Goal: Task Accomplishment & Management: Manage account settings

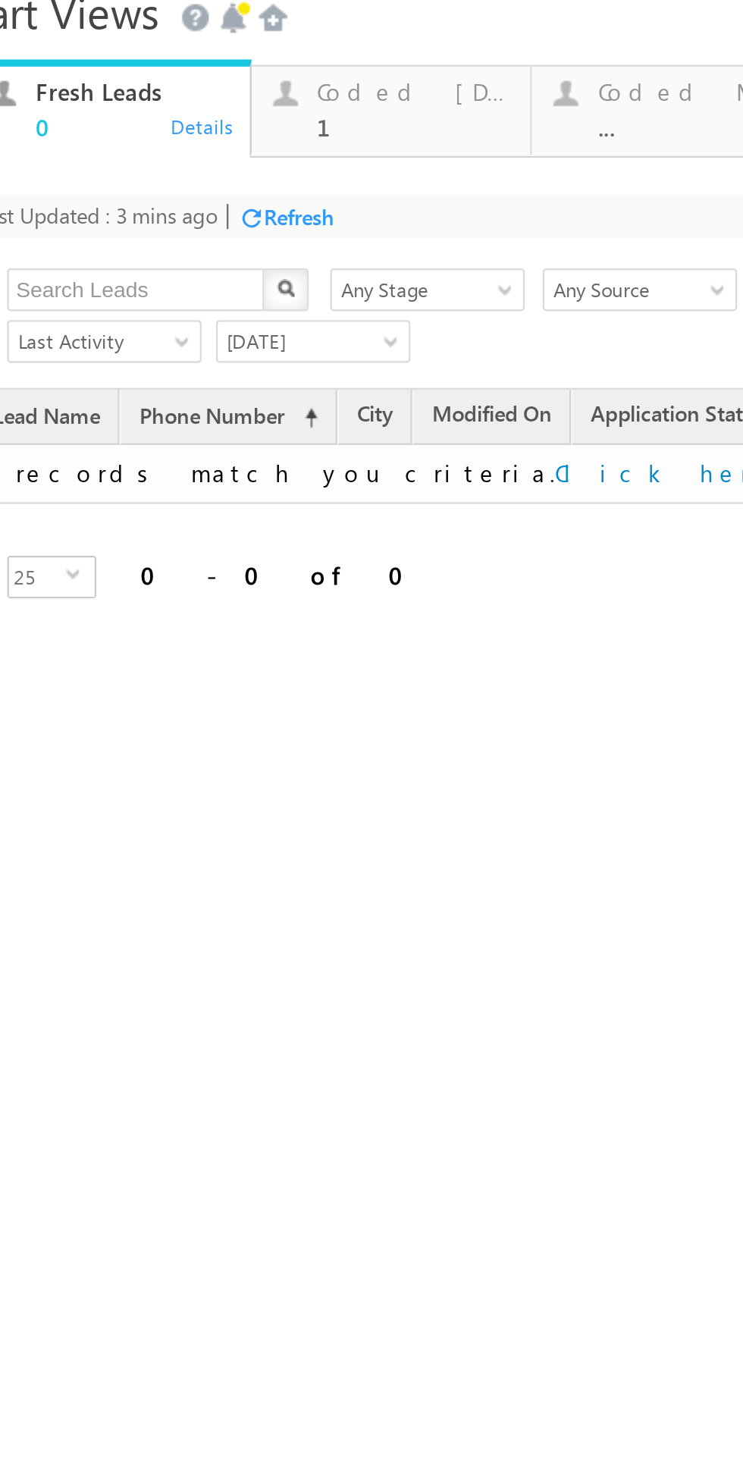
click at [66, 4] on div "Refresh" at bounding box center [65, 8] width 30 height 11
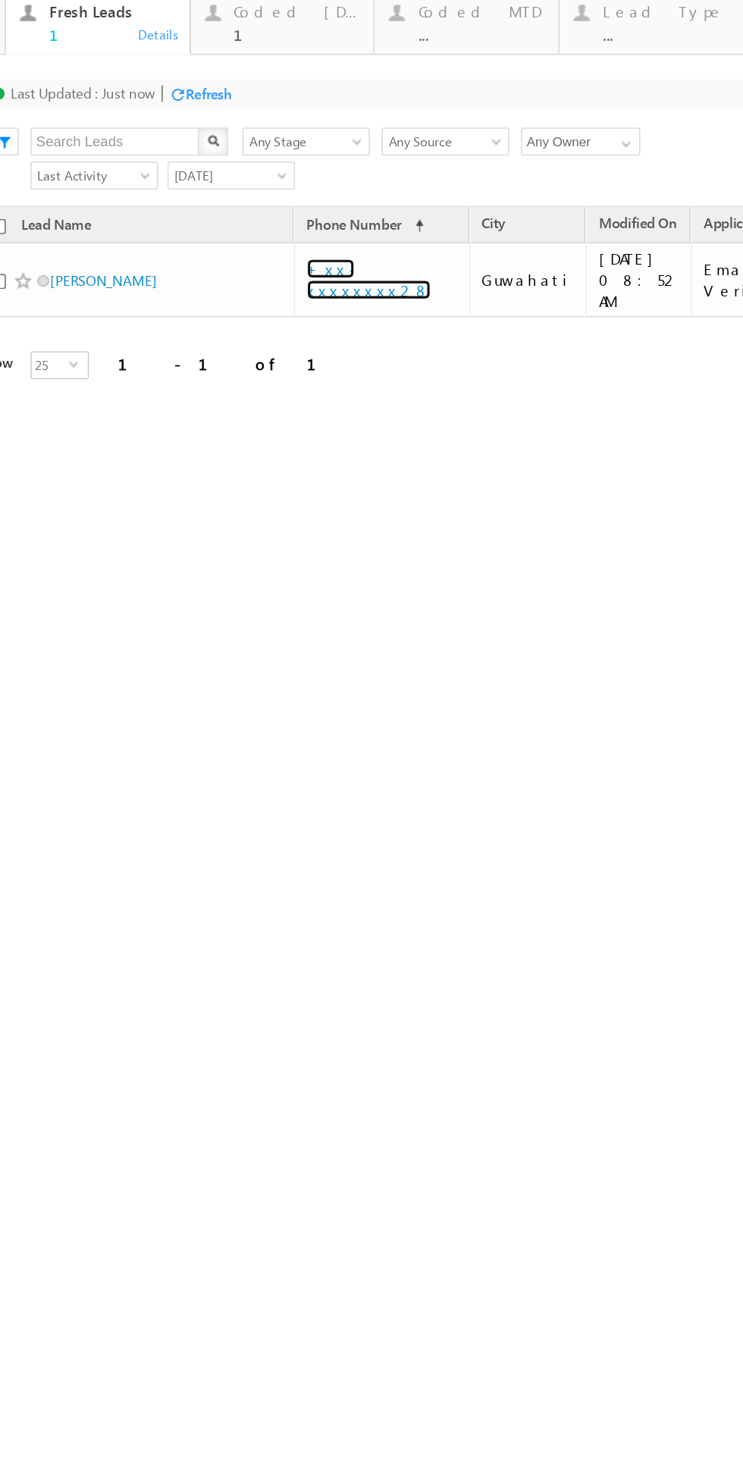
click at [228, 124] on link "+xx-xxxxxxxx28" at bounding box center [223, 130] width 80 height 27
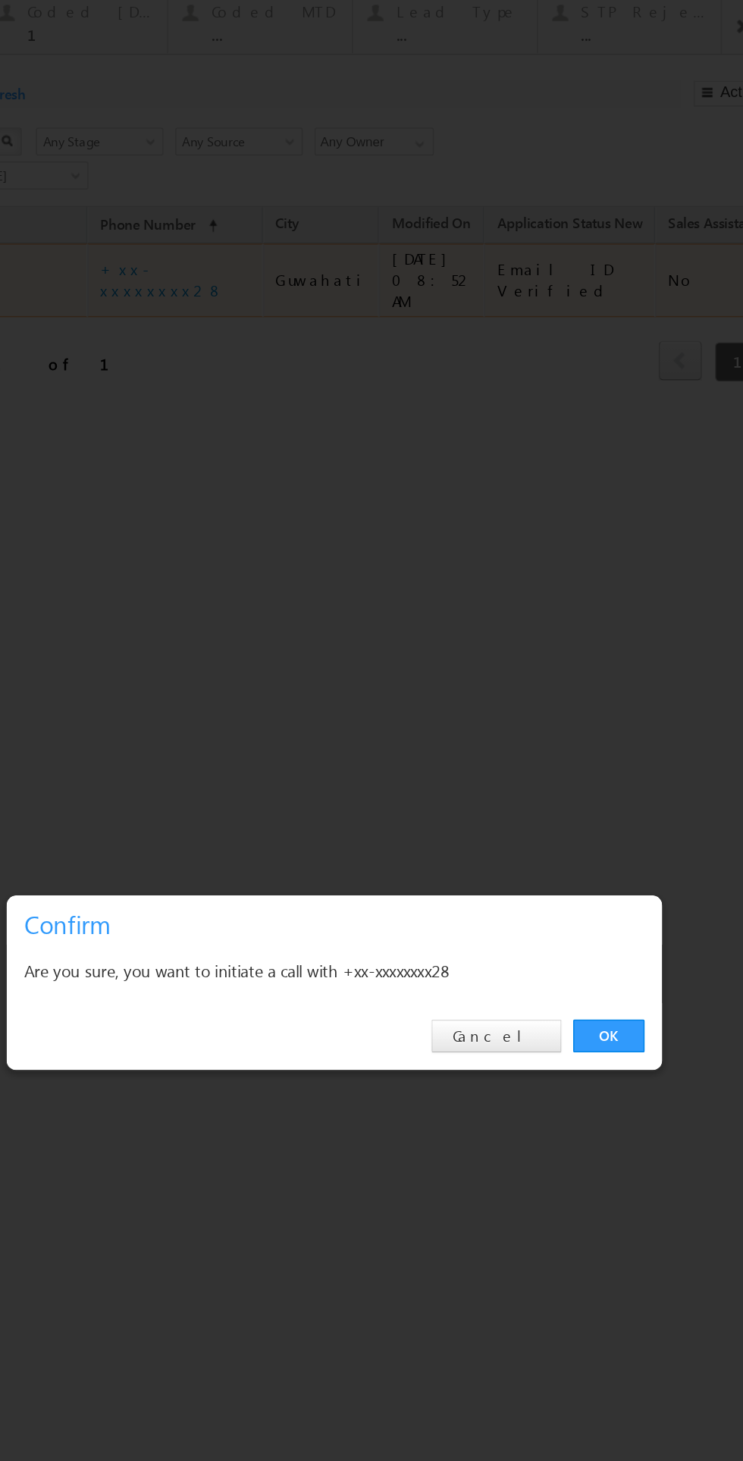
click at [293, 629] on link "OK" at bounding box center [306, 620] width 46 height 21
